Goal: Check status: Check status

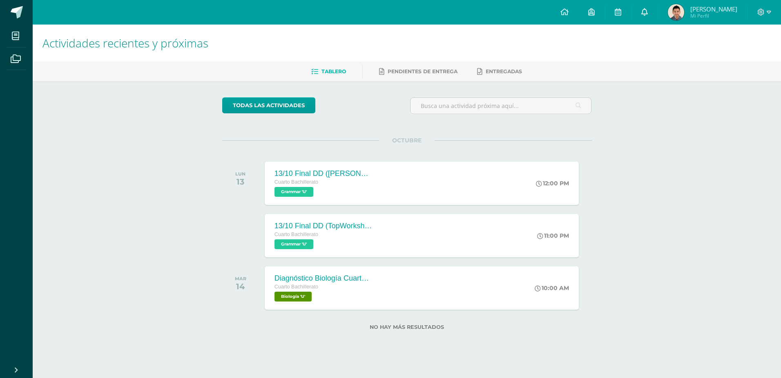
click at [643, 10] on icon at bounding box center [645, 11] width 7 height 7
click at [675, 6] on img at bounding box center [676, 12] width 16 height 16
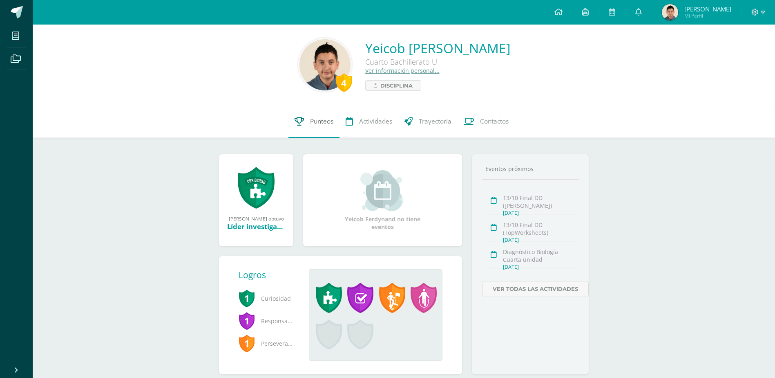
click at [297, 117] on icon at bounding box center [299, 121] width 9 height 9
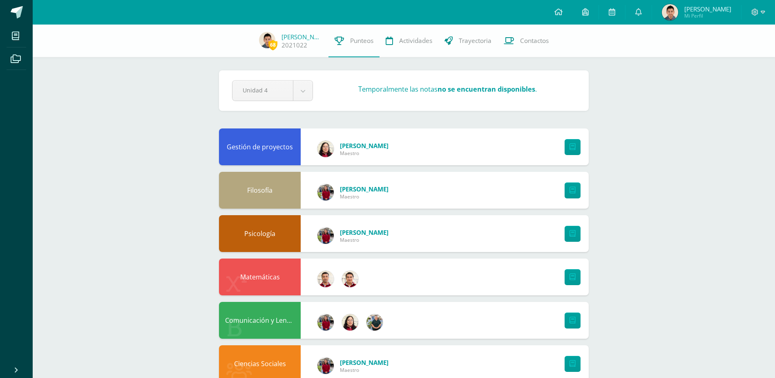
scroll to position [204, 0]
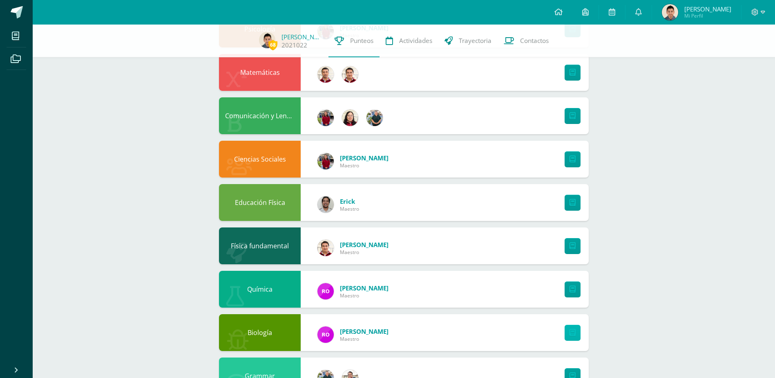
click at [568, 331] on link at bounding box center [573, 332] width 16 height 16
